Goal: Task Accomplishment & Management: Manage account settings

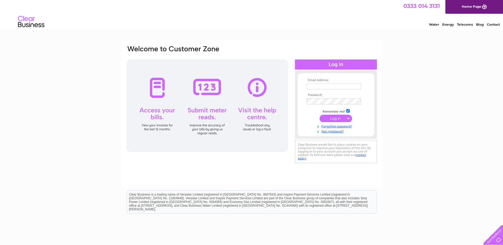
click at [325, 87] on input "text" at bounding box center [334, 87] width 55 height 6
paste input "invoicing@codeplay.com"
type input "invoicing@codeplay.com"
click at [341, 117] on input "submit" at bounding box center [336, 118] width 33 height 7
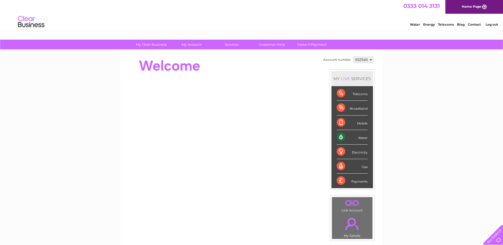
click at [407, 112] on div "My Clear Business Login Details My Details My Preferences Link Account My Accou…" at bounding box center [251, 188] width 503 height 297
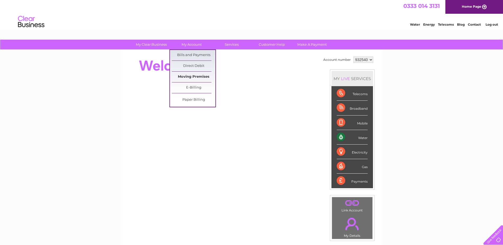
click at [188, 76] on link "Moving Premises" at bounding box center [194, 77] width 44 height 11
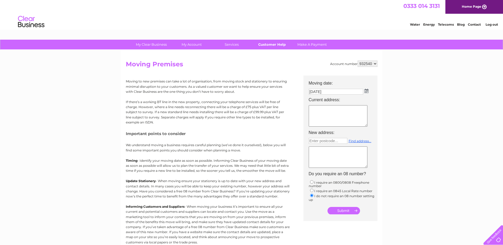
click at [272, 44] on link "Customer Help" at bounding box center [272, 45] width 44 height 10
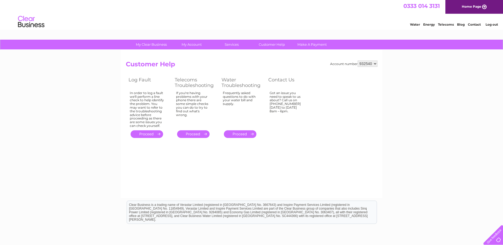
click at [358, 61] on select "932540" at bounding box center [368, 64] width 20 height 6
click at [375, 64] on select "932540" at bounding box center [368, 64] width 20 height 6
click at [310, 83] on th "Contact Us" at bounding box center [289, 83] width 46 height 14
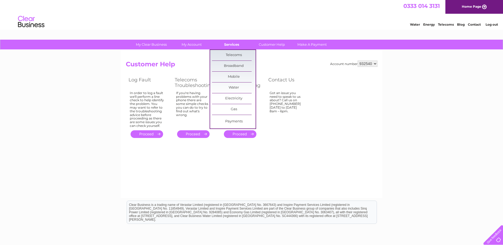
click at [234, 44] on link "Services" at bounding box center [232, 45] width 44 height 10
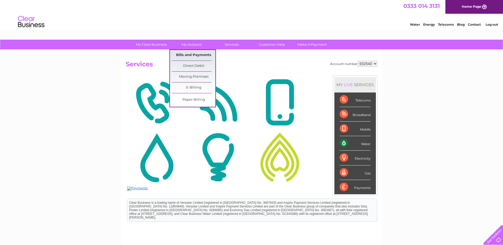
click at [190, 55] on link "Bills and Payments" at bounding box center [194, 55] width 44 height 11
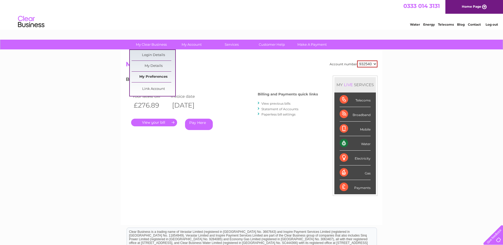
click at [150, 77] on link "My Preferences" at bounding box center [154, 77] width 44 height 11
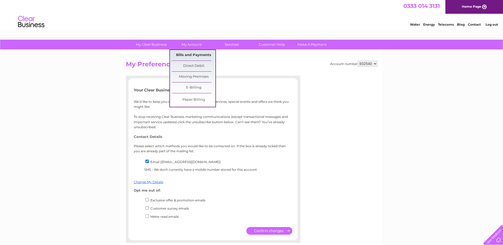
click at [191, 55] on link "Bills and Payments" at bounding box center [194, 55] width 44 height 11
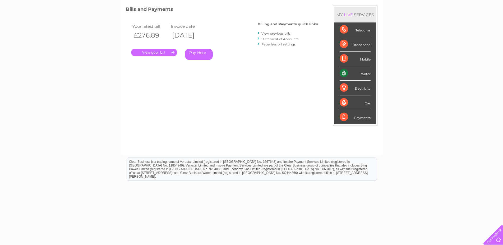
scroll to position [74, 0]
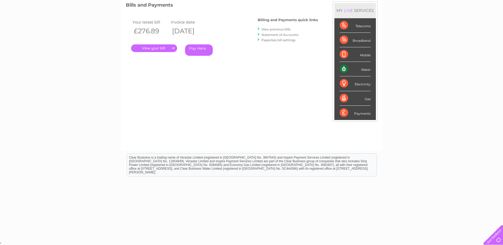
click at [158, 49] on link "." at bounding box center [154, 48] width 46 height 8
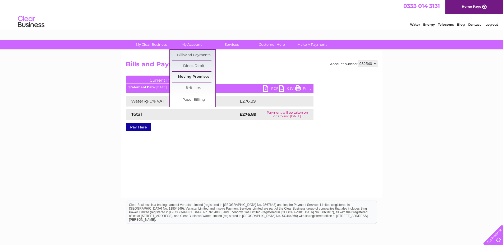
click at [189, 77] on link "Moving Premises" at bounding box center [194, 77] width 44 height 11
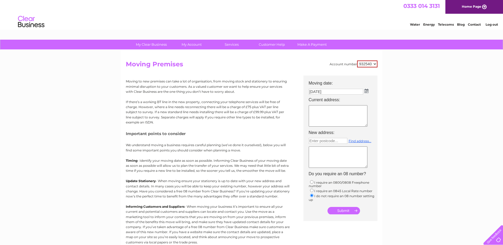
click at [321, 112] on textarea at bounding box center [338, 115] width 59 height 21
click at [27, 23] on img at bounding box center [31, 22] width 27 height 16
